Goal: Find specific fact: Find contact information

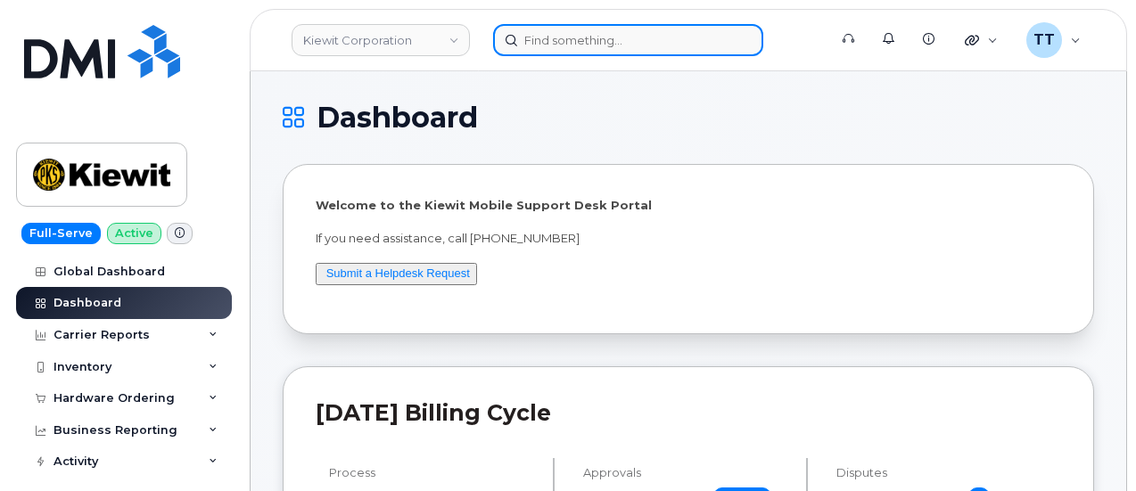
click at [546, 42] on input at bounding box center [628, 40] width 270 height 32
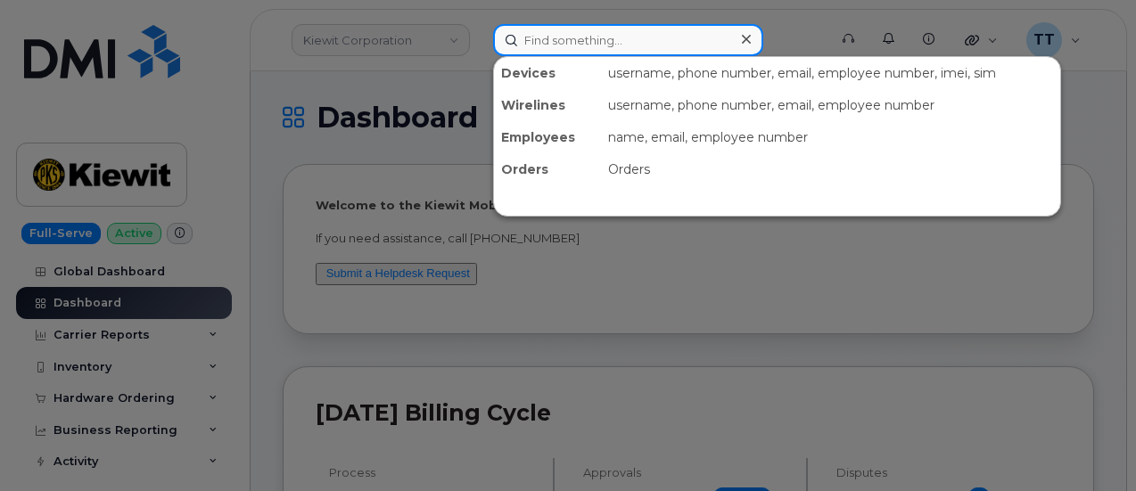
paste input "[PERSON_NAME]"
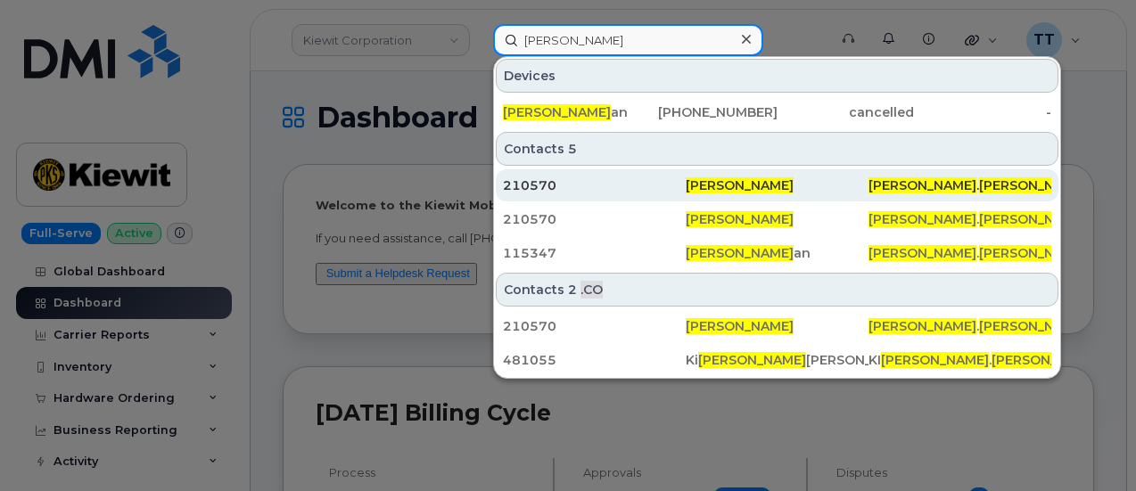
type input "[PERSON_NAME]"
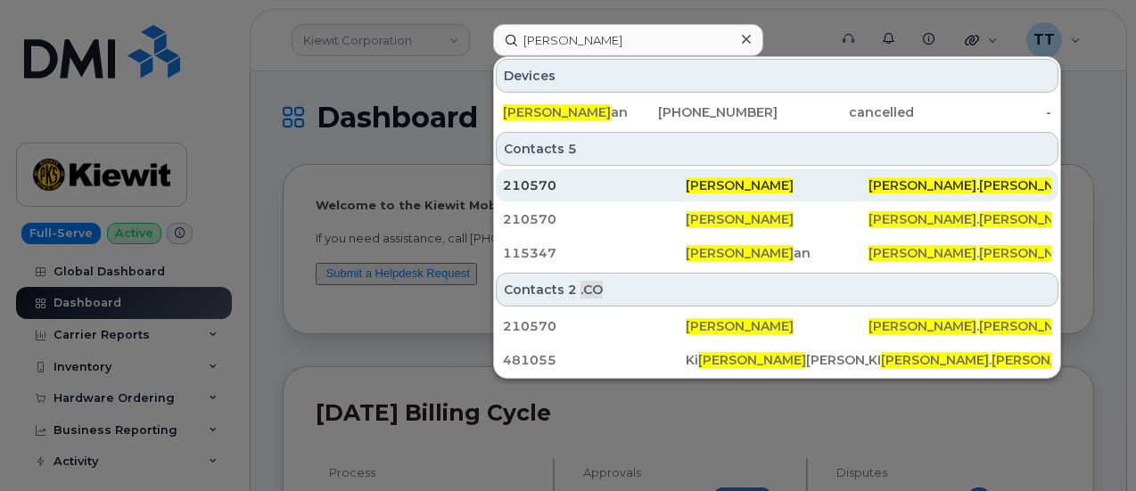
click at [637, 177] on div "210570" at bounding box center [594, 186] width 183 height 18
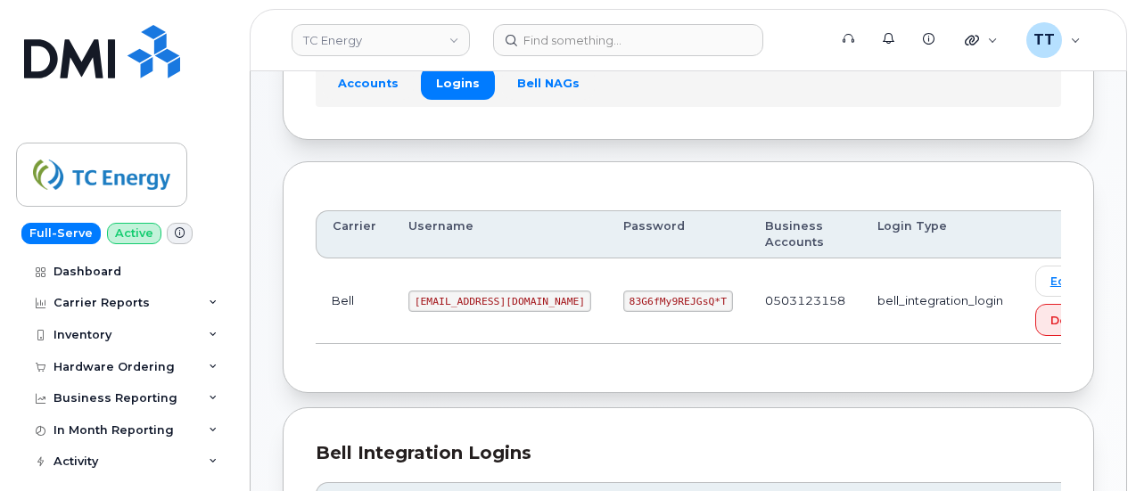
scroll to position [267, 0]
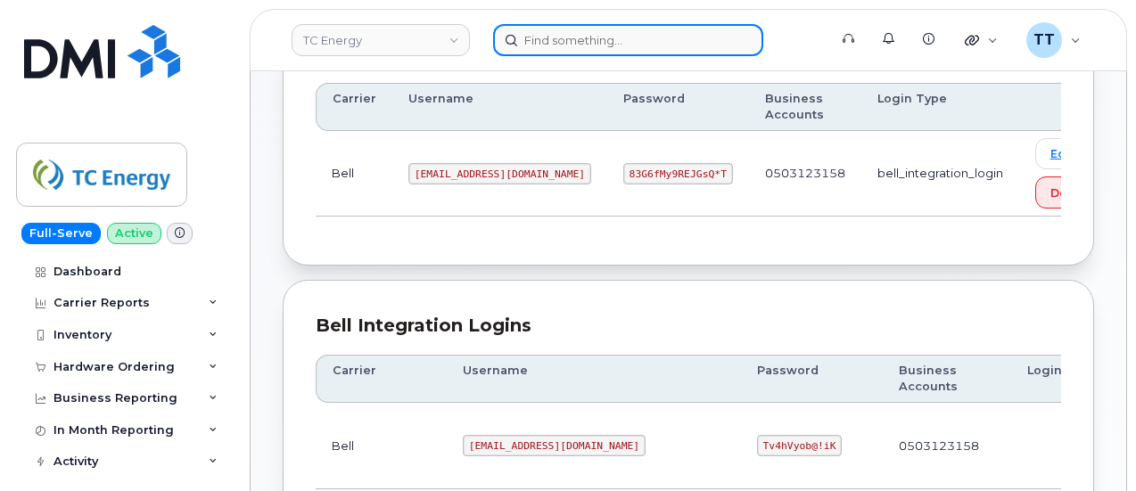
click at [577, 44] on input at bounding box center [628, 40] width 270 height 32
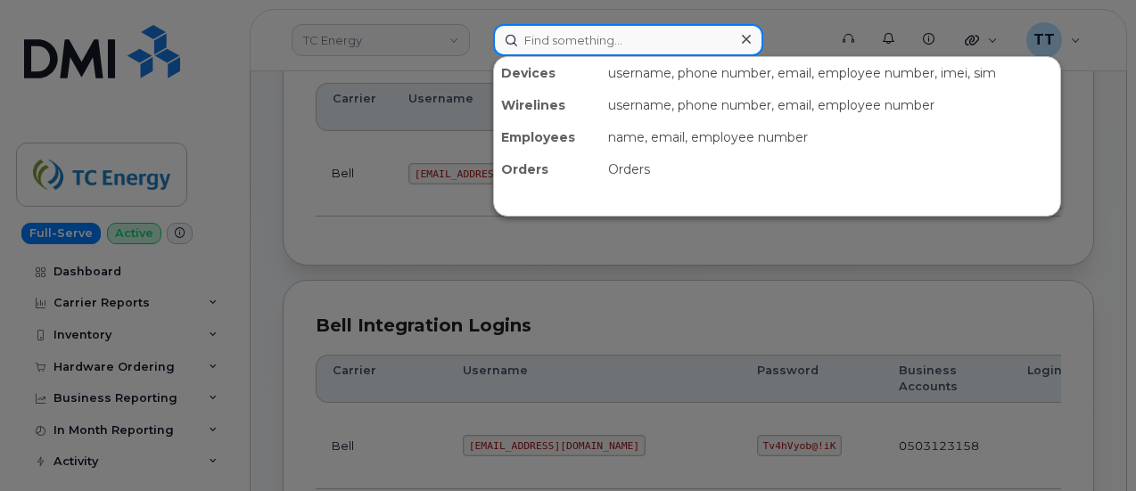
paste input "4035424849"
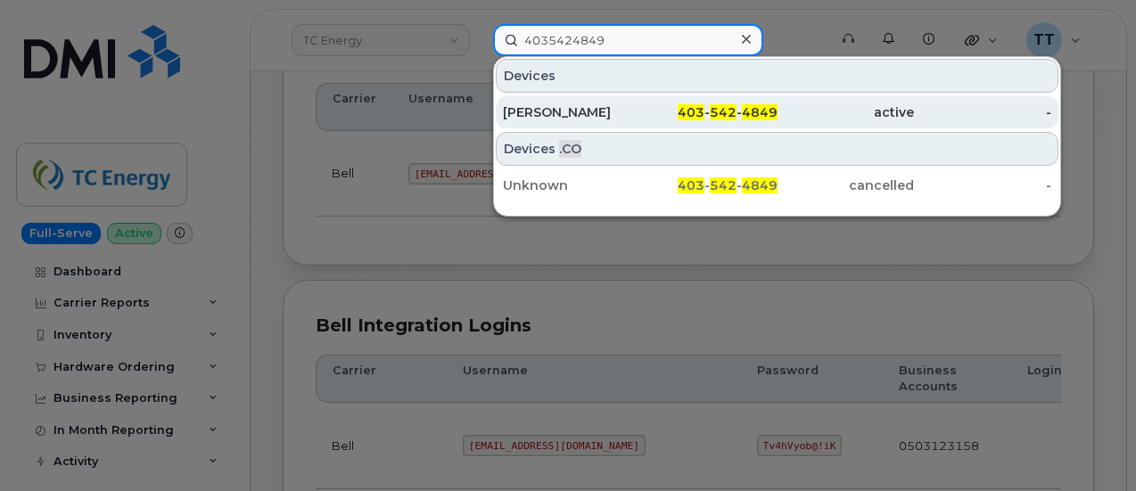
type input "4035424849"
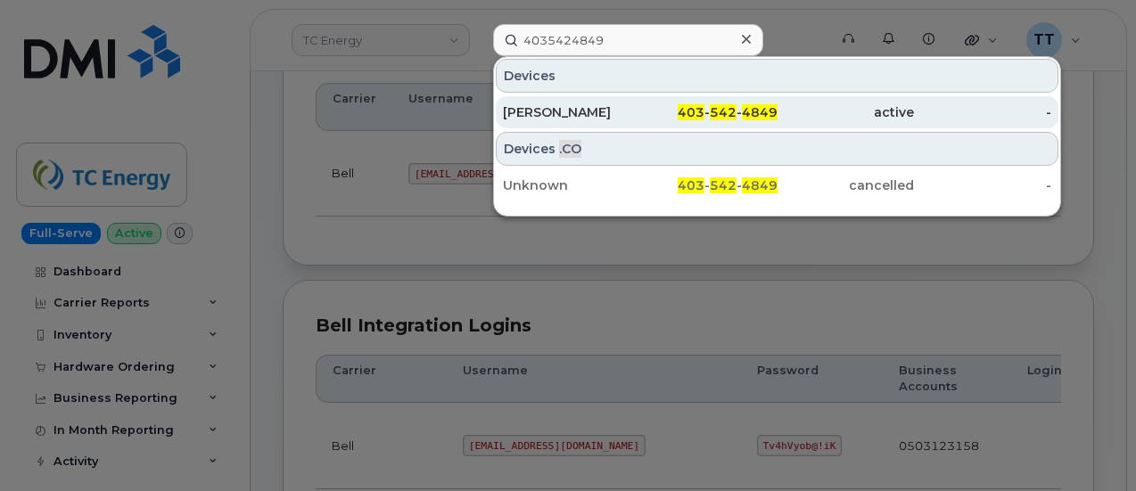
click at [693, 112] on span "403" at bounding box center [691, 112] width 27 height 16
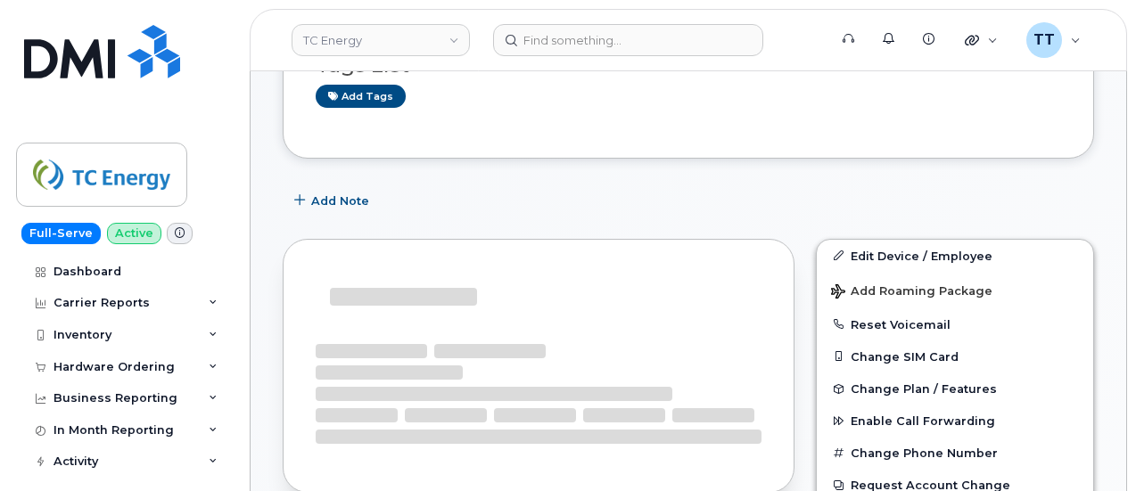
scroll to position [485, 0]
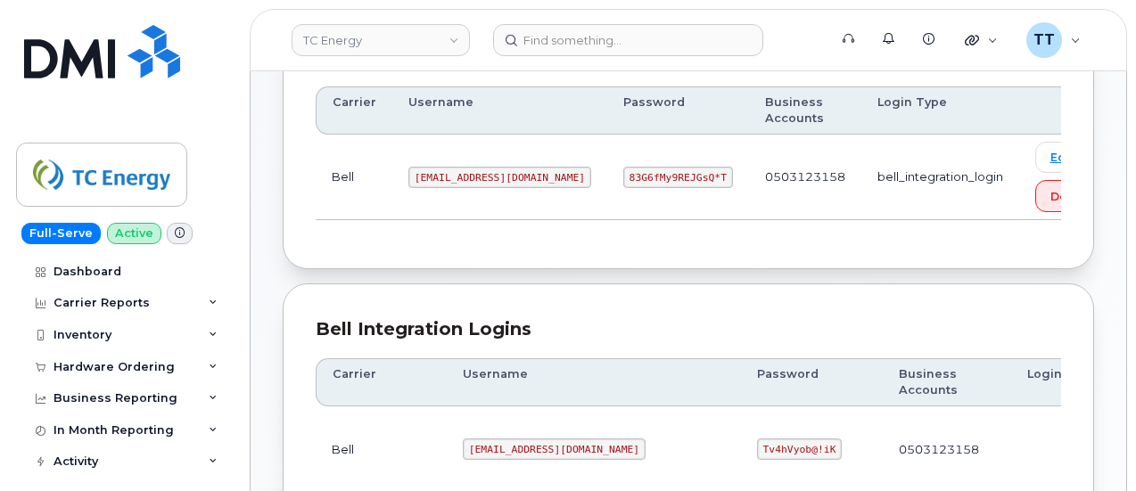
scroll to position [178, 0]
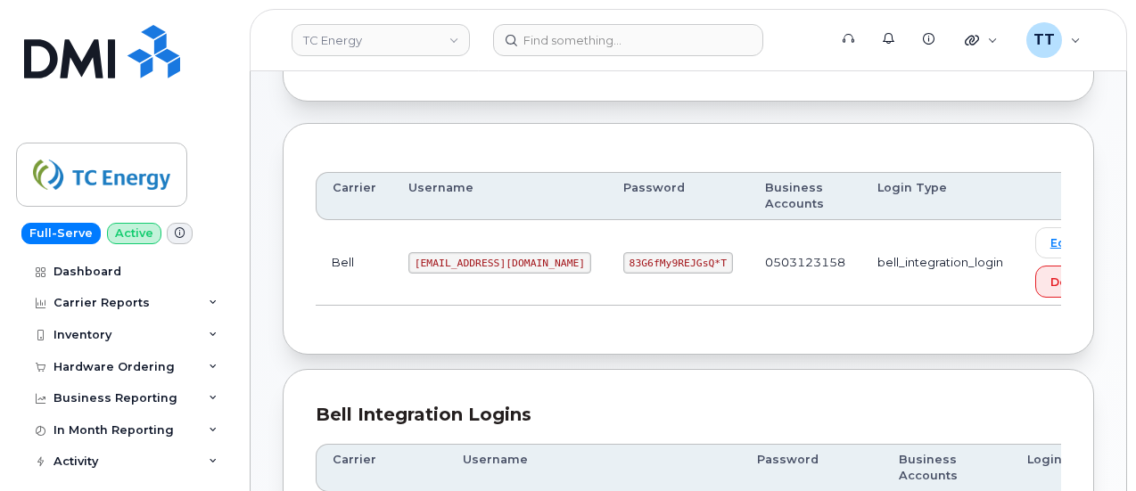
click at [479, 256] on code "[EMAIL_ADDRESS][DOMAIN_NAME]" at bounding box center [499, 262] width 183 height 21
click at [479, 256] on code "tcenergysm@myserve.ca" at bounding box center [499, 262] width 183 height 21
copy code "tcenergysm@myserve.ca"
click at [623, 261] on code "83G6fMy9REJGsQ*T" at bounding box center [678, 262] width 110 height 21
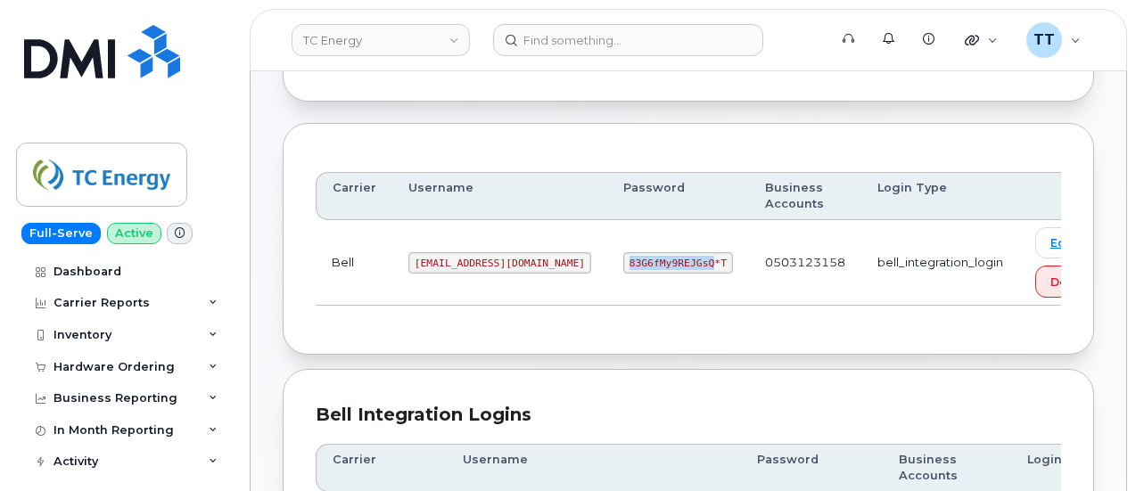
click at [623, 261] on code "83G6fMy9REJGsQ*T" at bounding box center [678, 262] width 110 height 21
copy code "83G6fMy9REJGsQ*T"
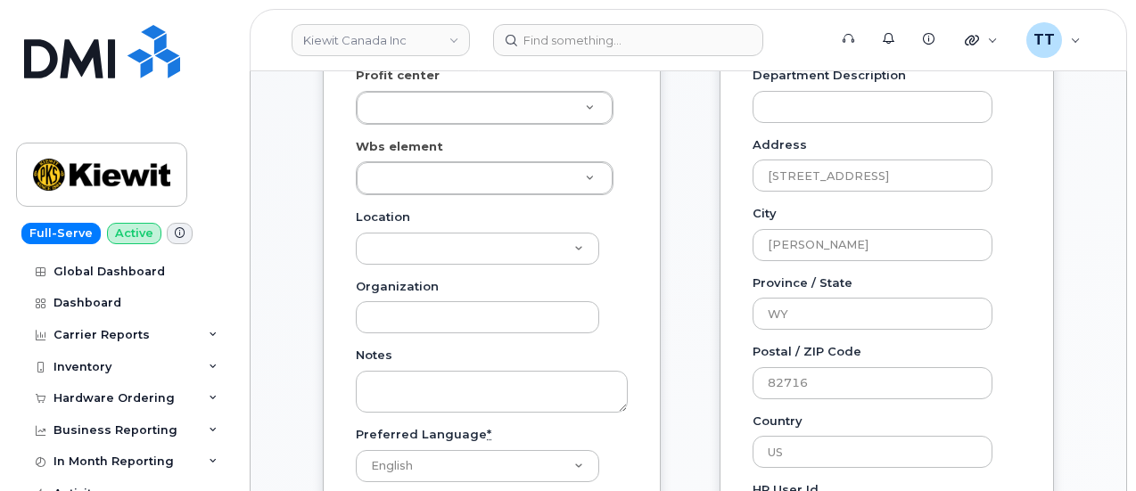
scroll to position [1070, 0]
